Goal: Task Accomplishment & Management: Manage account settings

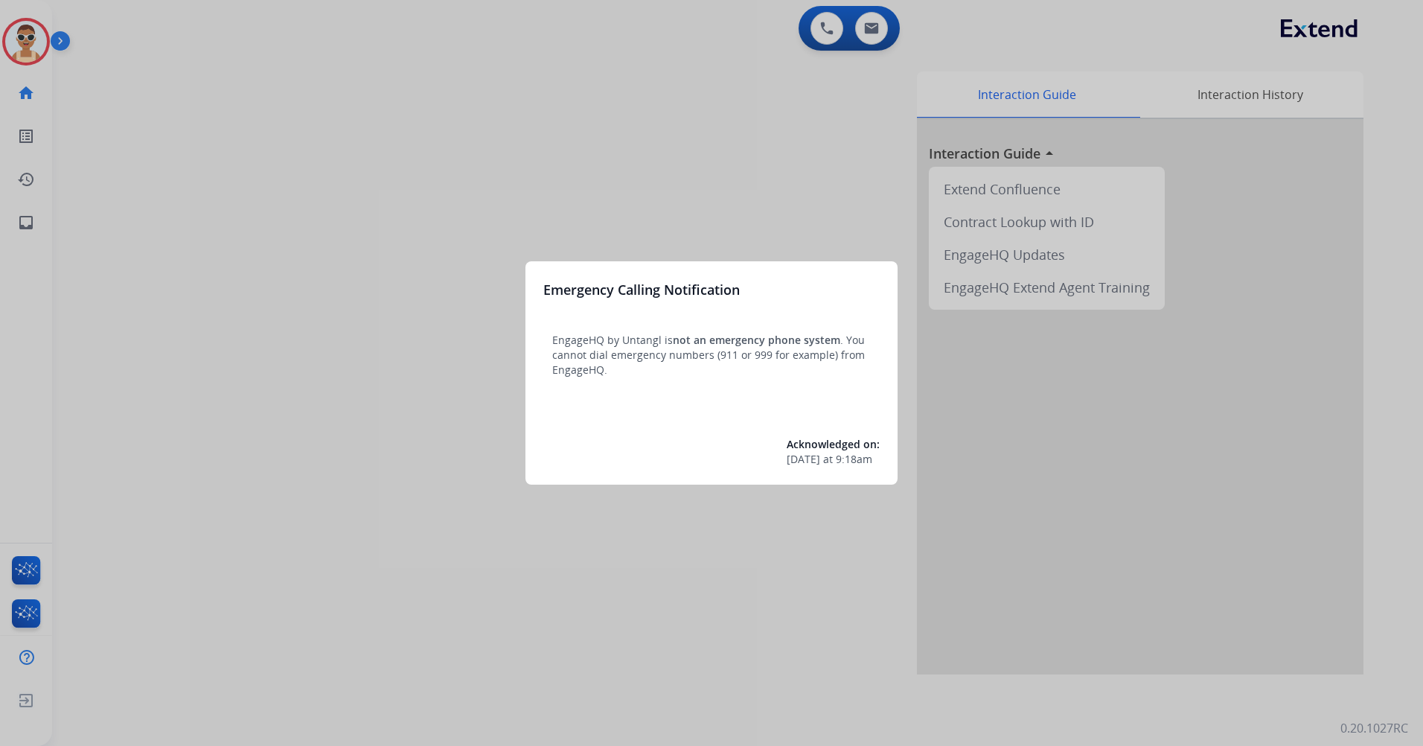
click at [252, 408] on div at bounding box center [711, 373] width 1423 height 746
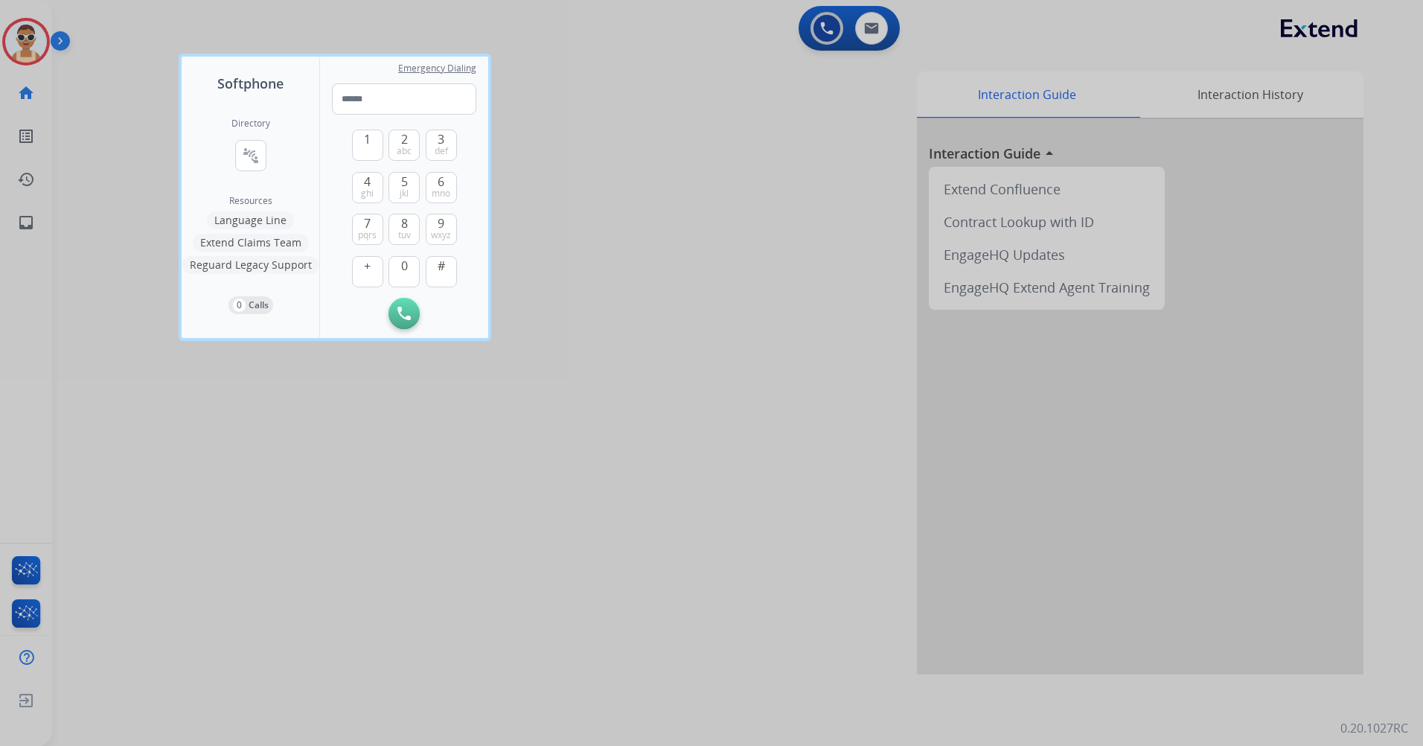
drag, startPoint x: 414, startPoint y: 619, endPoint x: 406, endPoint y: 602, distance: 19.0
click at [413, 615] on div at bounding box center [711, 373] width 1423 height 746
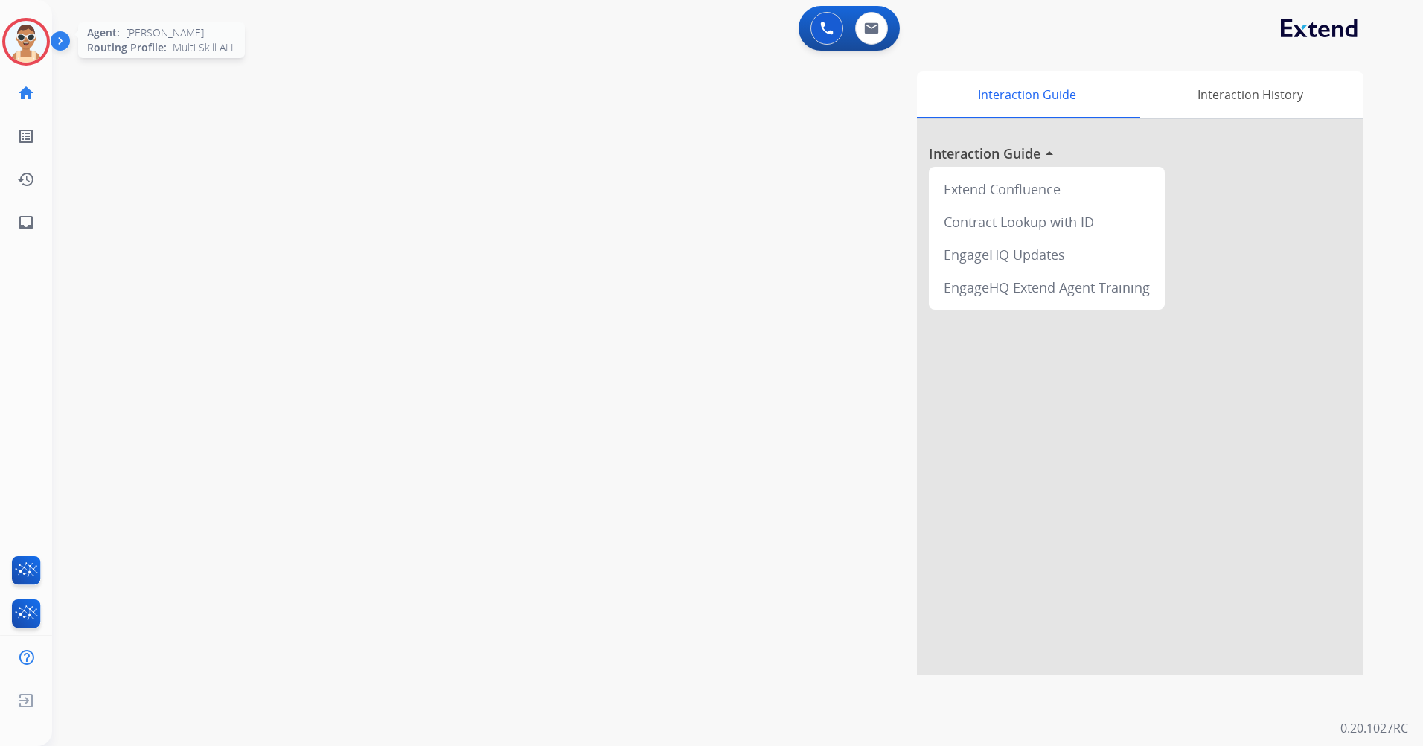
drag, startPoint x: 40, startPoint y: 38, endPoint x: 47, endPoint y: 42, distance: 7.7
click at [40, 37] on img at bounding box center [26, 42] width 42 height 42
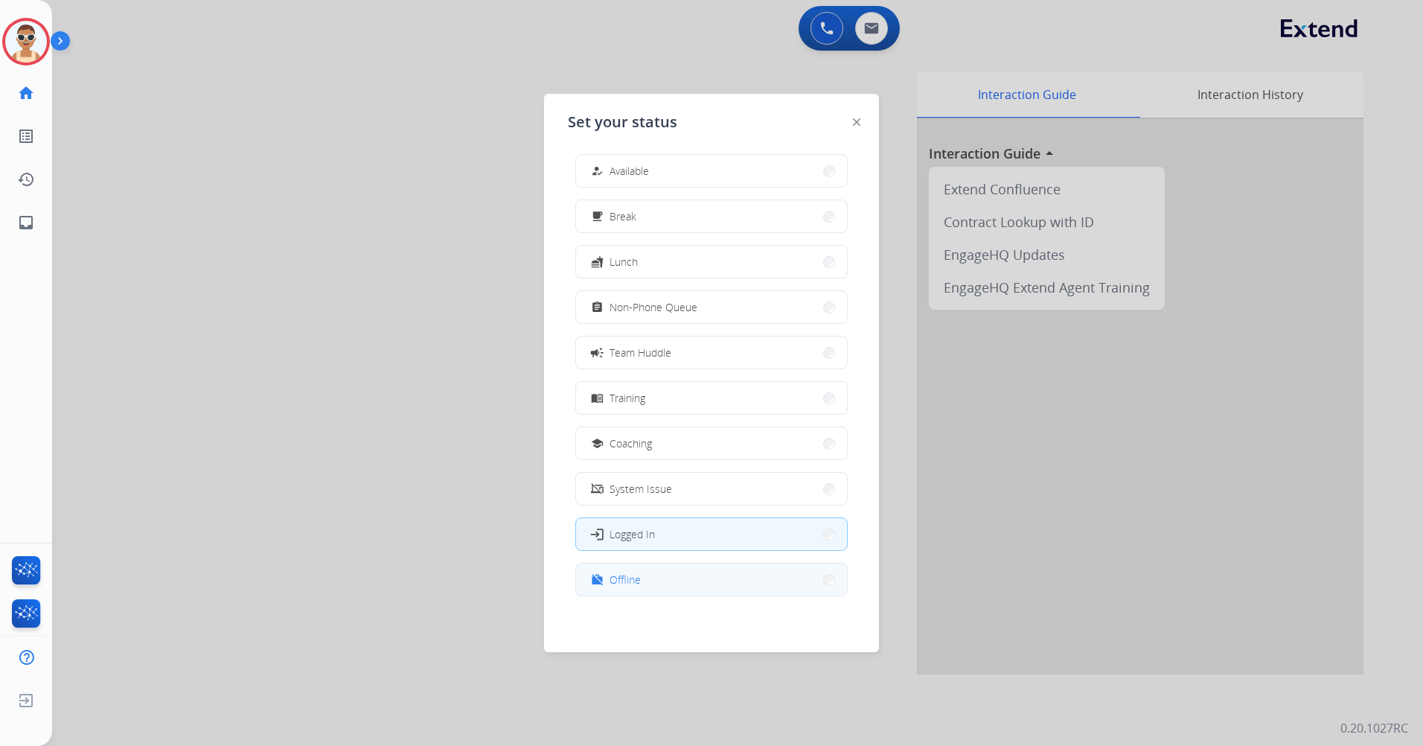
scroll to position [4, 0]
click at [651, 569] on button "work_off Offline" at bounding box center [711, 579] width 271 height 32
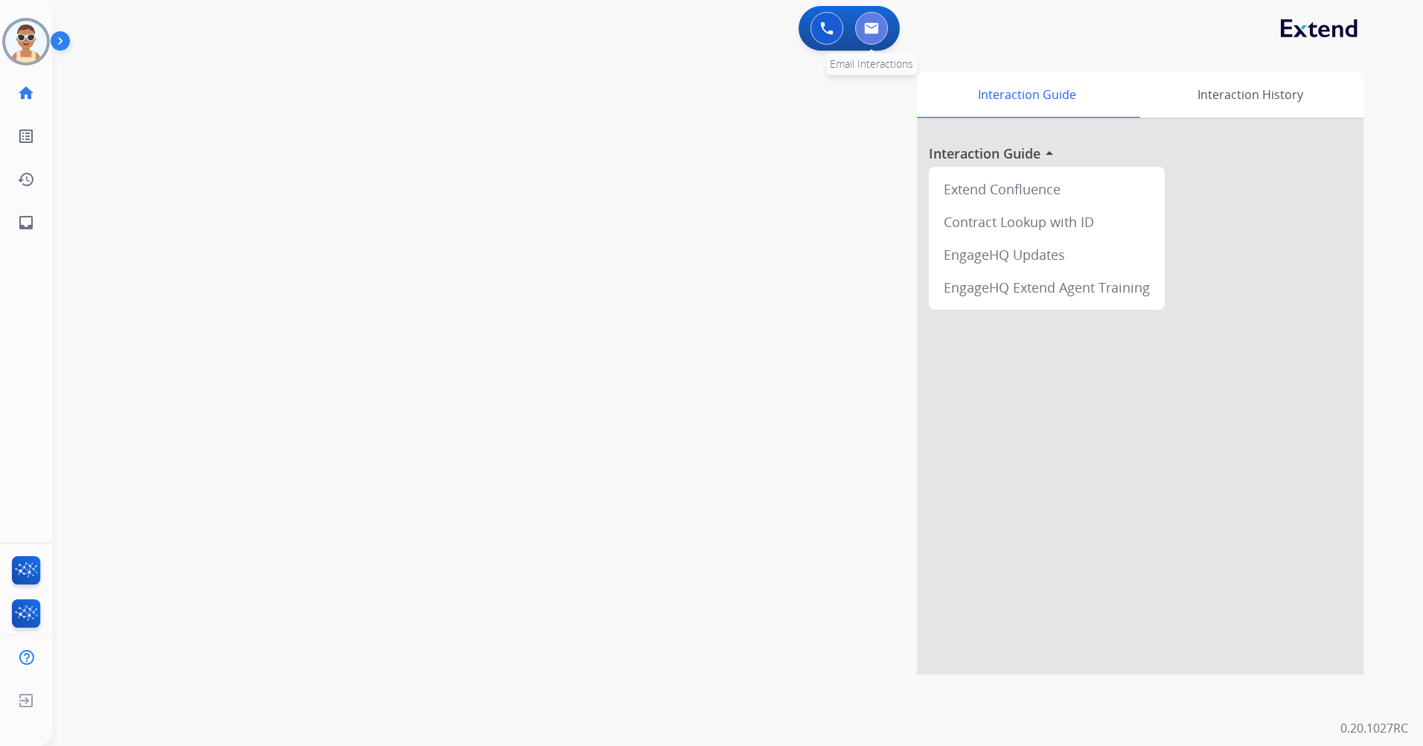
click at [872, 38] on button at bounding box center [871, 28] width 33 height 33
